Goal: Task Accomplishment & Management: Complete application form

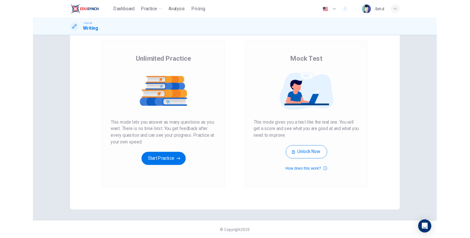
scroll to position [16, 0]
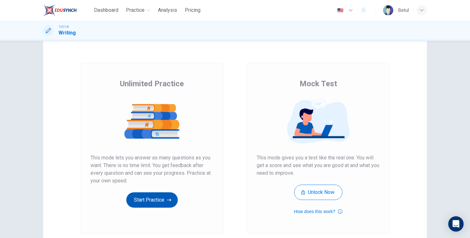
click at [153, 205] on button "Start Practice" at bounding box center [152, 200] width 52 height 15
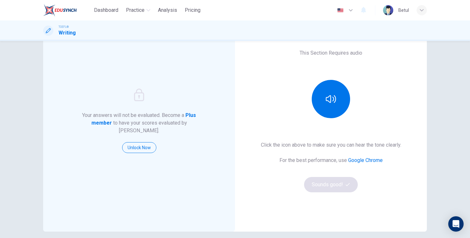
scroll to position [44, 0]
click at [236, 98] on button "button" at bounding box center [331, 99] width 38 height 38
click at [236, 176] on div "Click the icon above to make sure you can hear the tone clearly. For the best p…" at bounding box center [331, 166] width 140 height 51
click at [236, 181] on button "Sounds good!" at bounding box center [331, 184] width 54 height 15
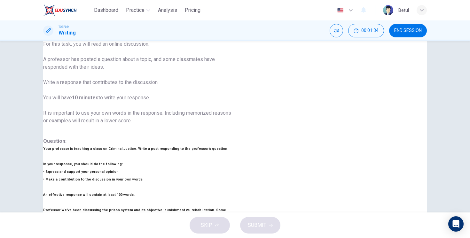
scroll to position [13, 0]
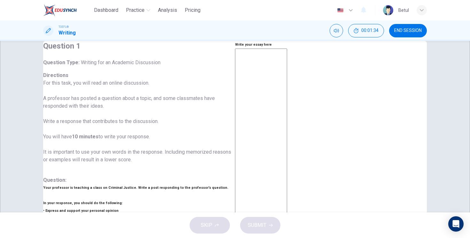
click at [236, 143] on textarea at bounding box center [261, 156] width 52 height 214
type textarea "W"
type textarea "M"
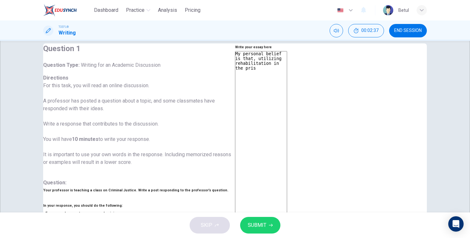
click at [236, 74] on textarea "My personal belief is that, utilizing rehabilitation in the pris" at bounding box center [261, 158] width 52 height 214
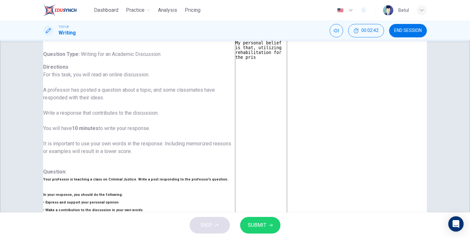
scroll to position [22, 0]
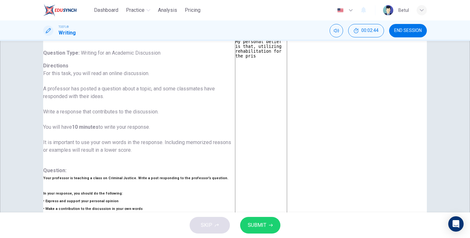
click at [236, 58] on div "My personal belief is that, utilizing rehabilitation for the pris x ​" at bounding box center [261, 147] width 52 height 216
click at [236, 62] on textarea "My personal belief is that, utilizing rehabilitation for the pris" at bounding box center [261, 146] width 52 height 214
click at [236, 65] on textarea "My personal belief is that, utilizing rehabilitation for the prison system is t…" at bounding box center [261, 146] width 52 height 214
click at [236, 69] on textarea "My personal belief is that, utilizing rehabilitation for the prison system is t…" at bounding box center [261, 146] width 52 height 214
click at [236, 77] on textarea "My personal belief is that, utilizing rehabilitation for the prison system is t…" at bounding box center [261, 146] width 52 height 214
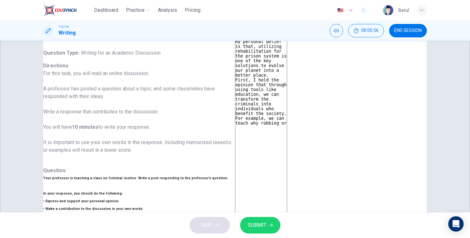
click at [236, 90] on textarea "My personal belief is that, utilizing rehabilitation for the prison system is o…" at bounding box center [261, 146] width 52 height 214
click at [236, 94] on textarea "My personal belief is that, utilizing rehabilitation for the prison system is o…" at bounding box center [261, 146] width 52 height 214
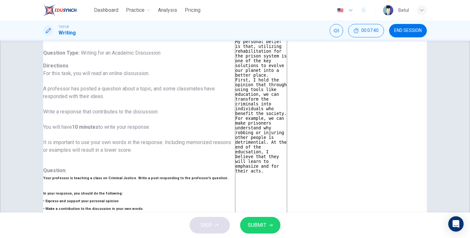
click at [236, 107] on textarea "My personal belief is that, utilizing rehabilitation for the prison system is o…" at bounding box center [261, 146] width 52 height 214
click at [236, 134] on textarea "My personal belief is that, utilizing rehabilitation for the prison system is o…" at bounding box center [261, 146] width 52 height 214
click at [225, 111] on div "Question 1 Question Type : Writing for an Academic Discussion Directions For th…" at bounding box center [139, 239] width 192 height 417
click at [236, 118] on div "Write your essay here My personal belief is that, utilizing rehabilitation for …" at bounding box center [261, 239] width 52 height 417
click at [236, 117] on div "My personal belief is that, utilizing rehabilitation for the prison system is o…" at bounding box center [261, 147] width 52 height 216
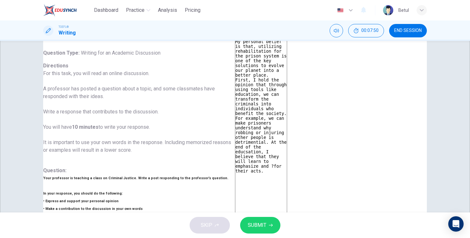
click at [236, 105] on textarea "My personal belief is that, utilizing rehabilitation for the prison system is o…" at bounding box center [261, 146] width 52 height 214
click at [236, 147] on textarea "My personal belief is that, utilizing rehabilitation for the prison system is o…" at bounding box center [261, 146] width 52 height 214
click at [236, 117] on textarea "My personal belief is that, utilizing rehabilitation for the prison system is o…" at bounding box center [261, 146] width 52 height 214
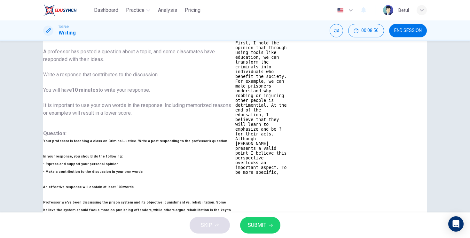
scroll to position [0, 0]
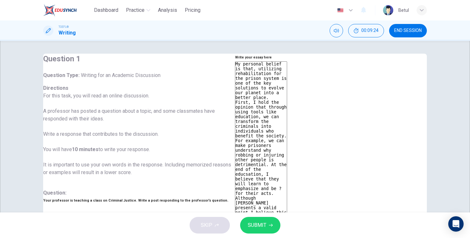
click at [236, 152] on textarea "My personal belief is that, utilizing rehabilitation for the prison system is o…" at bounding box center [261, 168] width 52 height 214
drag, startPoint x: 305, startPoint y: 154, endPoint x: 244, endPoint y: 154, distance: 60.8
click at [236, 129] on textarea "My personal belief is that, utilizing rehabilitation for the prison system is o…" at bounding box center [261, 168] width 52 height 214
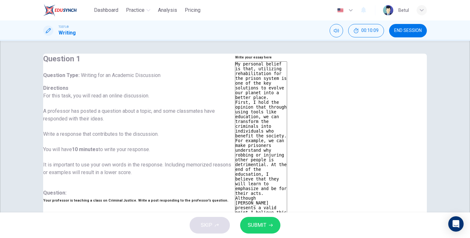
click at [236, 123] on textarea "My personal belief is that, utilizing rehabilitation for the prison system is o…" at bounding box center [261, 168] width 52 height 214
click at [236, 131] on textarea "My personal belief is that, utilizing rehabilitation for the prison system is o…" at bounding box center [261, 168] width 52 height 214
drag, startPoint x: 325, startPoint y: 137, endPoint x: 284, endPoint y: 133, distance: 41.1
click at [236, 133] on textarea "My personal belief is that, utilizing rehabilitation for the prison system is o…" at bounding box center [261, 168] width 52 height 214
type textarea "My personal belief is that, utilizing rehabilitation for the prison system is o…"
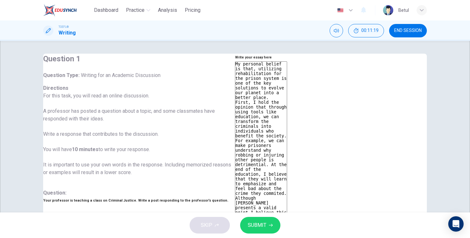
drag, startPoint x: 410, startPoint y: 162, endPoint x: 198, endPoint y: 72, distance: 229.8
click at [180, 125] on h6 "Directions For this task, you will read an online discussion. A professor has p…" at bounding box center [139, 134] width 192 height 100
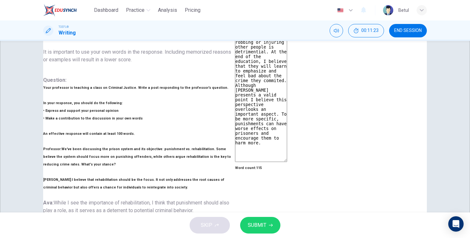
drag, startPoint x: 50, startPoint y: 94, endPoint x: 90, endPoint y: 170, distance: 85.2
click at [90, 170] on div "Question 1 Question Type : Writing for an Academic Discussion Directions For th…" at bounding box center [139, 149] width 192 height 417
drag, startPoint x: 75, startPoint y: 186, endPoint x: 56, endPoint y: 156, distance: 36.1
drag, startPoint x: 52, startPoint y: 98, endPoint x: 82, endPoint y: 205, distance: 111.1
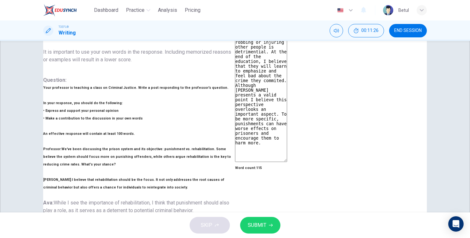
click at [82, 205] on div "Question 1 Question Type : Writing for an Academic Discussion Directions For th…" at bounding box center [235, 127] width 470 height 172
click at [76, 188] on div "Question 1 Question Type : Writing for an Academic Discussion Directions For th…" at bounding box center [139, 149] width 192 height 417
drag, startPoint x: 73, startPoint y: 184, endPoint x: 48, endPoint y: 66, distance: 120.4
click at [48, 66] on div "Question 1 Question Type : Writing for an Academic Discussion Directions For th…" at bounding box center [139, 149] width 192 height 417
drag, startPoint x: 52, startPoint y: 99, endPoint x: 95, endPoint y: 154, distance: 69.8
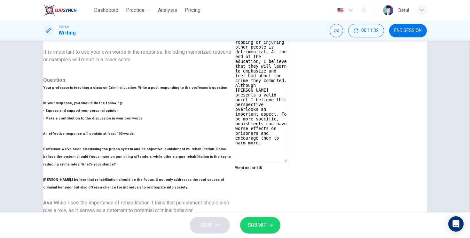
click at [95, 154] on div "Question 1 Question Type : Writing for an Academic Discussion Directions For th…" at bounding box center [139, 149] width 192 height 417
drag, startPoint x: 95, startPoint y: 154, endPoint x: 175, endPoint y: 156, distance: 80.3
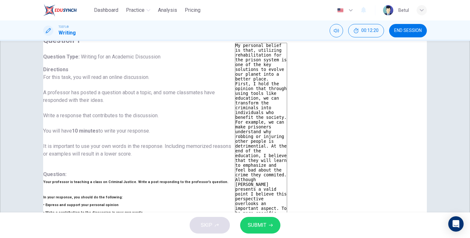
scroll to position [16, 0]
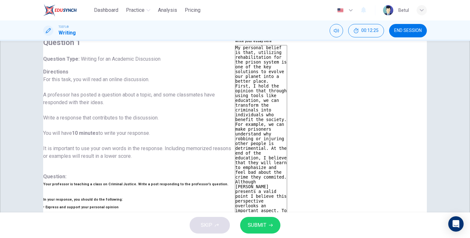
drag, startPoint x: 406, startPoint y: 143, endPoint x: 402, endPoint y: 1, distance: 142.8
click at [236, 87] on textarea "My personal belief is that, utilizing rehabilitation for the prison system is o…" at bounding box center [261, 152] width 52 height 214
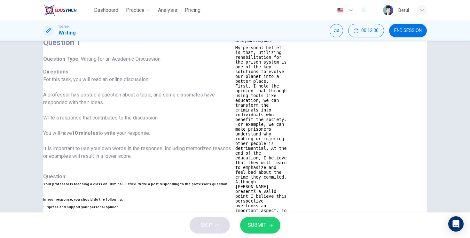
click at [236, 87] on textarea "My personal belief is that, utilizing rehabilitation for the prison system is o…" at bounding box center [261, 152] width 52 height 214
drag, startPoint x: 251, startPoint y: 69, endPoint x: 410, endPoint y: 145, distance: 176.5
click at [236, 145] on textarea "My personal belief is that, utilizing rehabilitation for the prison system is o…" at bounding box center [261, 152] width 52 height 214
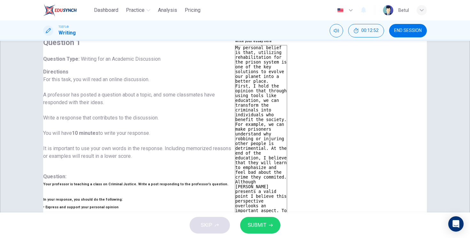
click at [236, 137] on textarea "My personal belief is that, utilizing rehabilitation for the prison system is o…" at bounding box center [261, 152] width 52 height 214
click at [236, 214] on button "SUBMIT" at bounding box center [260, 225] width 40 height 17
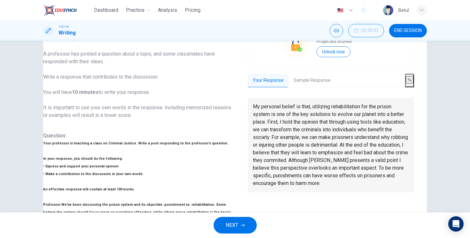
scroll to position [113, 0]
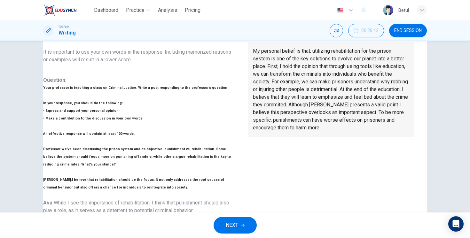
click at [232, 214] on span "NEXT" at bounding box center [232, 225] width 12 height 9
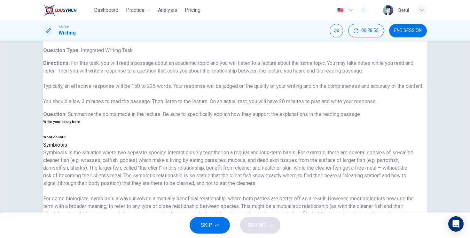
scroll to position [0, 0]
